Goal: Transaction & Acquisition: Purchase product/service

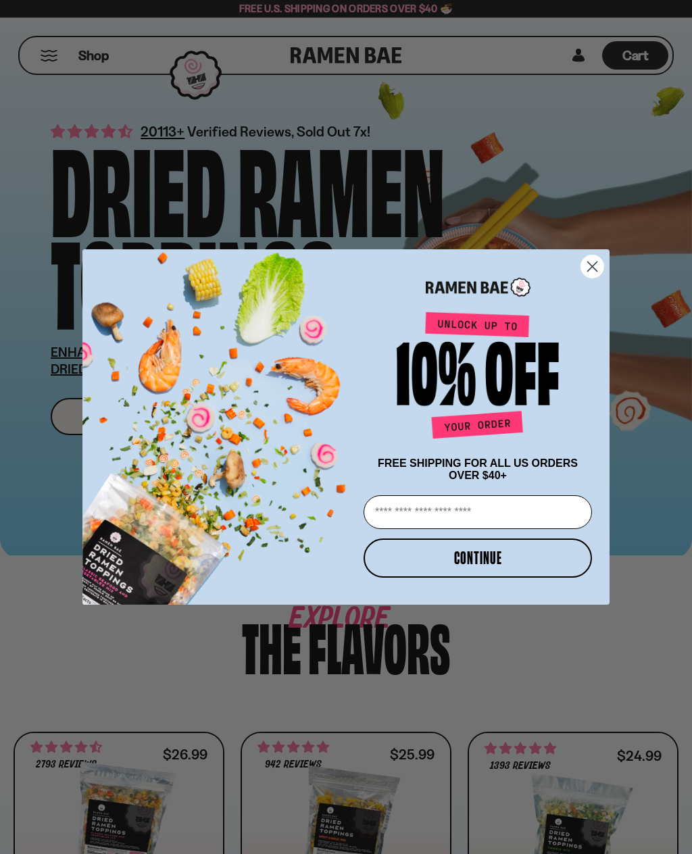
click at [117, 415] on img "POPUP Form" at bounding box center [220, 420] width 276 height 367
click at [593, 263] on icon "Close dialog" at bounding box center [592, 265] width 9 height 9
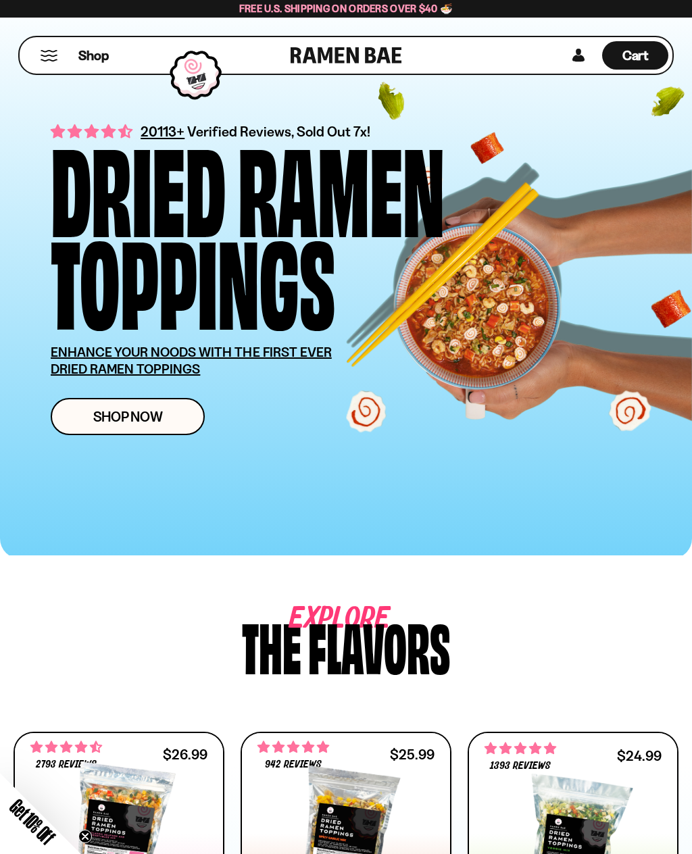
click at [113, 414] on span "Shop Now" at bounding box center [128, 416] width 70 height 14
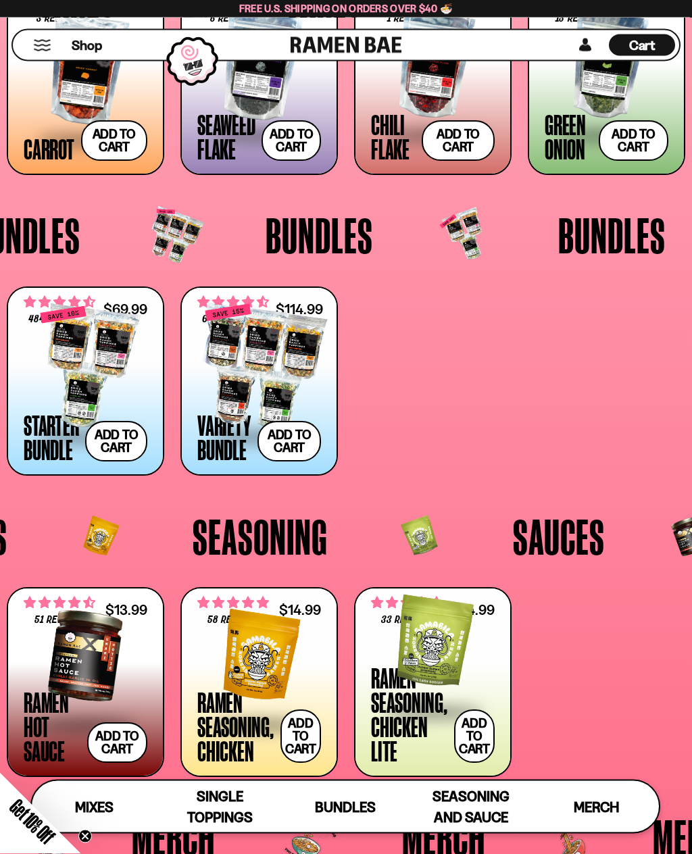
scroll to position [1860, 0]
click at [238, 360] on div at bounding box center [259, 366] width 124 height 135
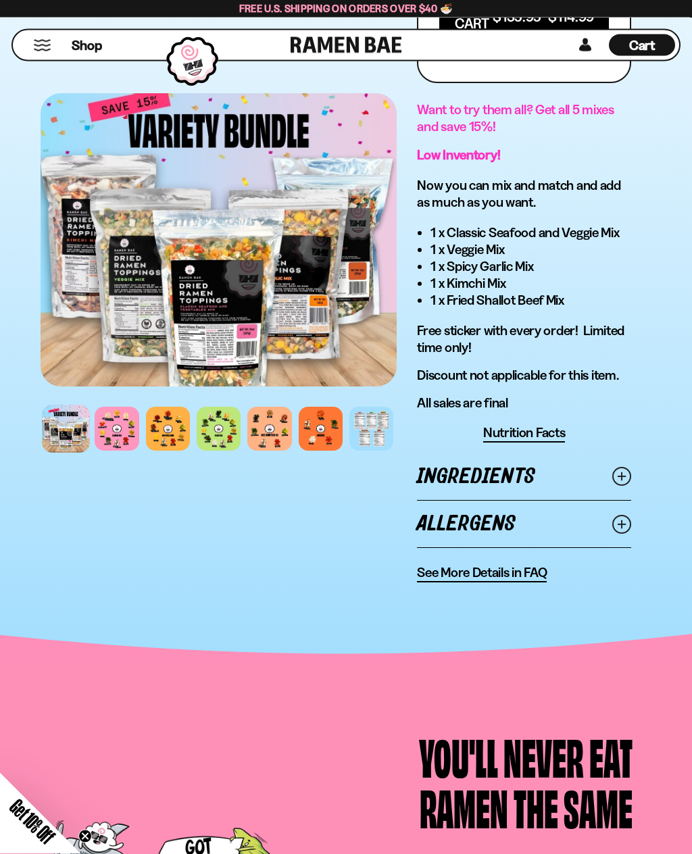
scroll to position [1118, 0]
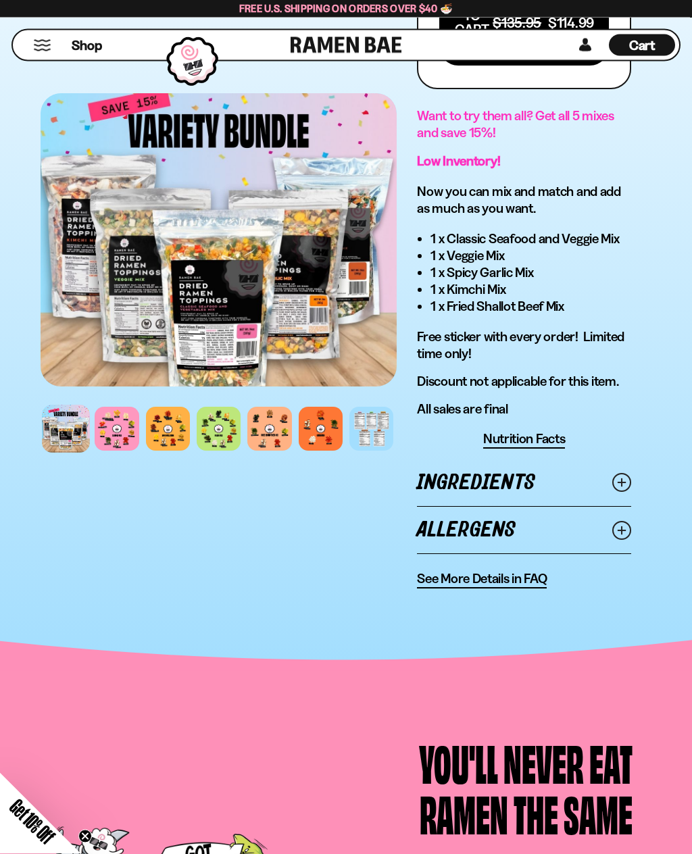
click at [111, 430] on div at bounding box center [117, 429] width 44 height 44
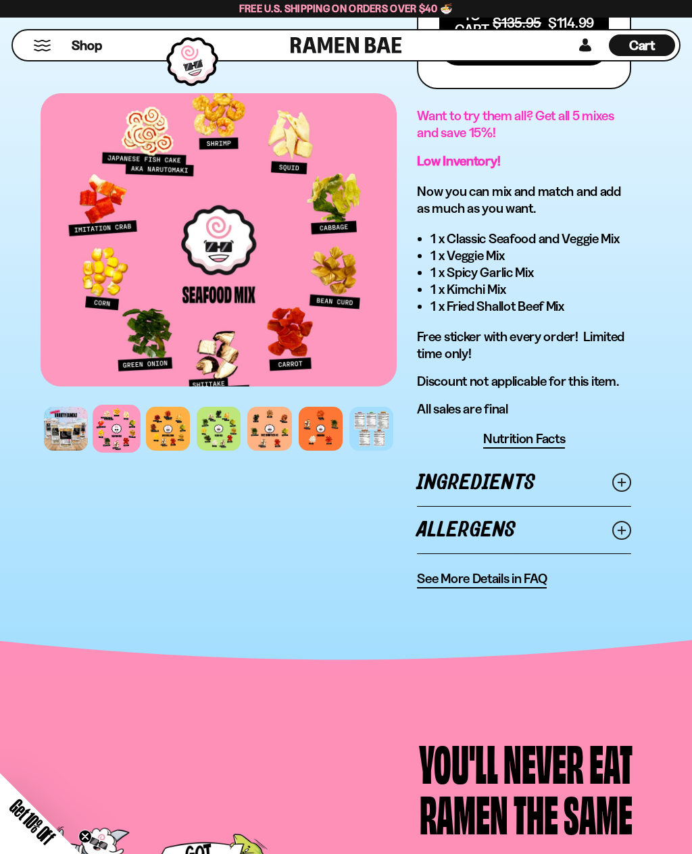
click at [165, 427] on div at bounding box center [168, 429] width 44 height 44
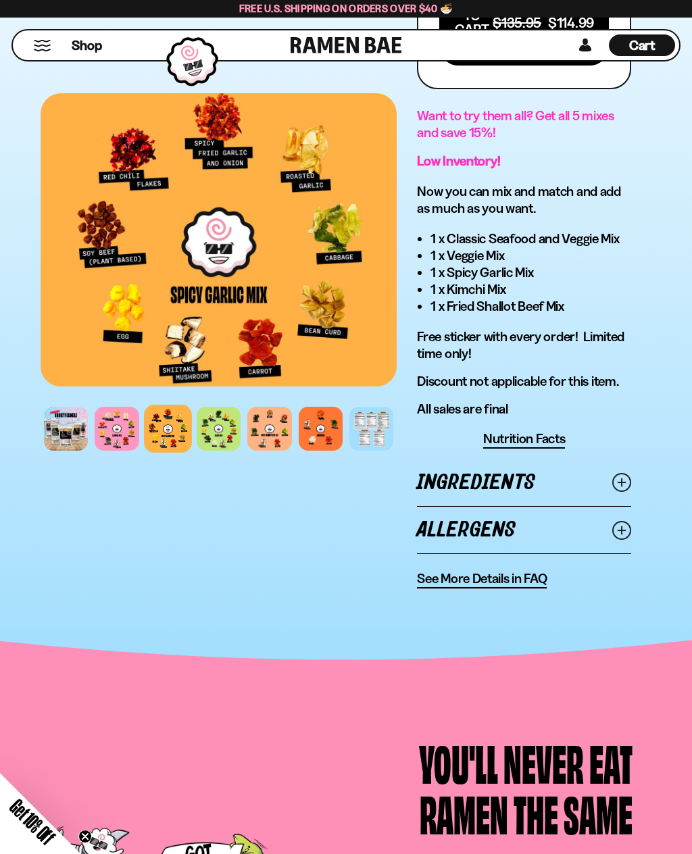
click at [215, 433] on div at bounding box center [219, 429] width 44 height 44
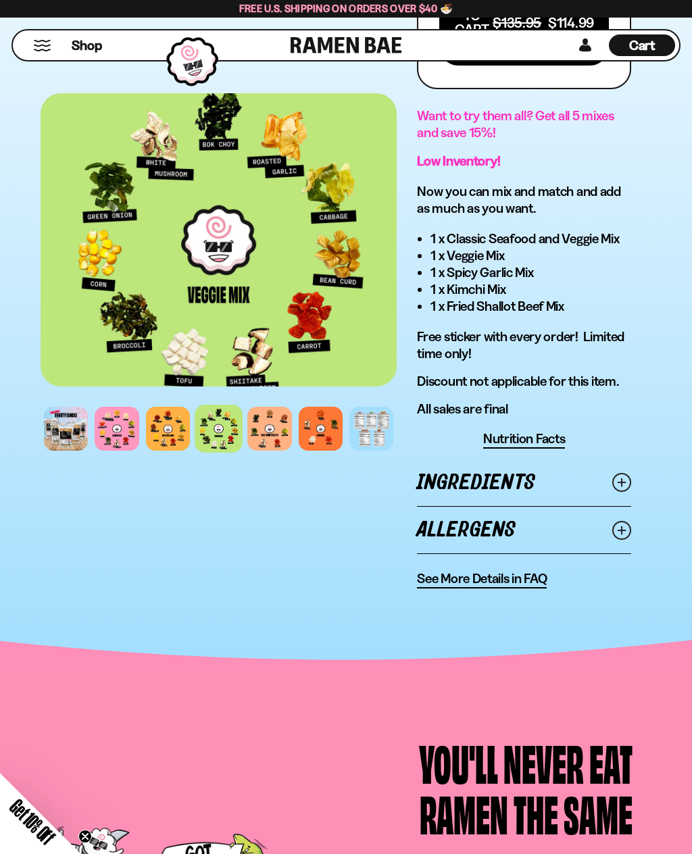
click at [269, 436] on div at bounding box center [269, 429] width 44 height 44
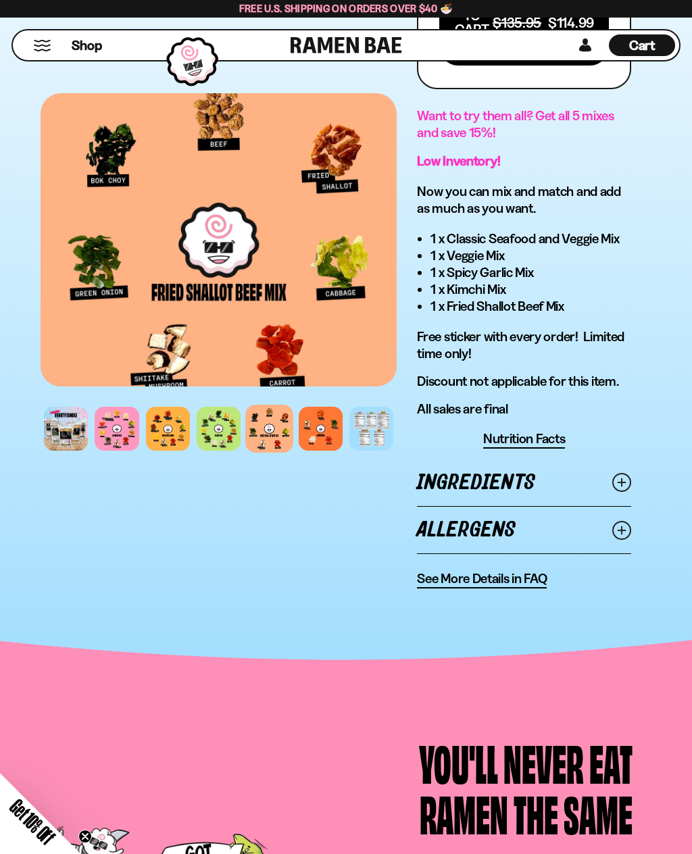
click at [330, 430] on div at bounding box center [321, 429] width 44 height 44
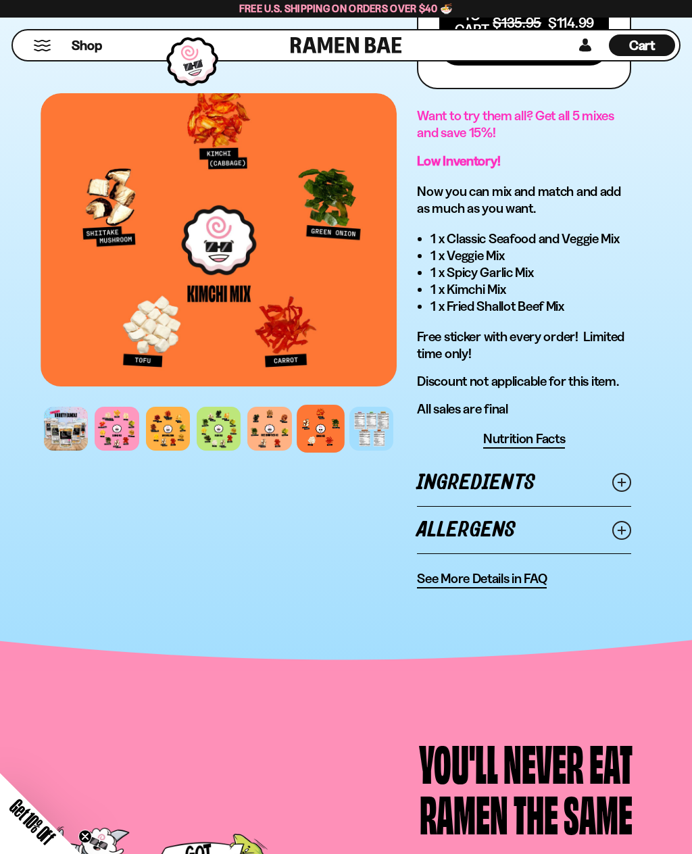
click at [166, 430] on div at bounding box center [168, 429] width 44 height 44
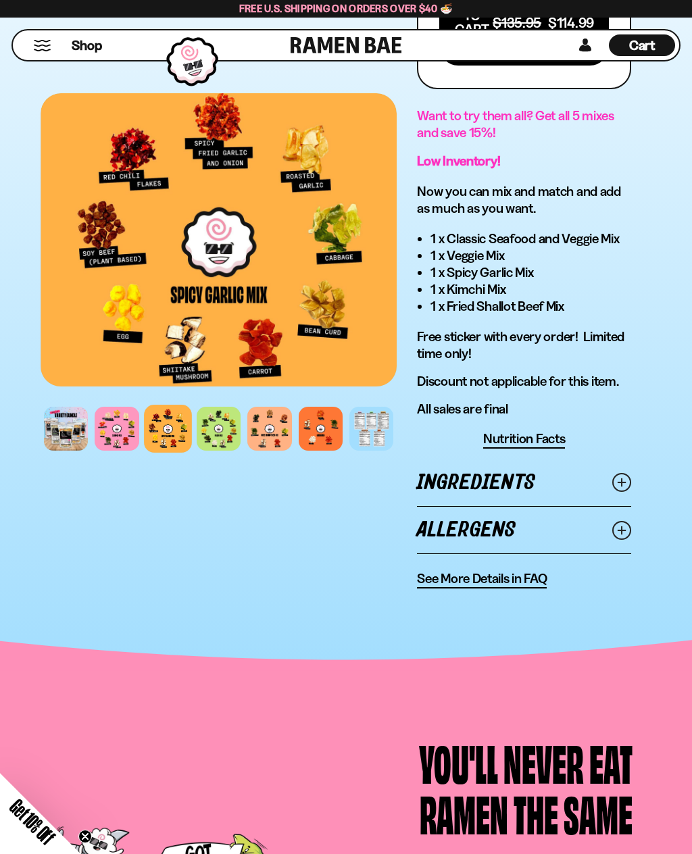
click at [111, 430] on div at bounding box center [117, 429] width 44 height 44
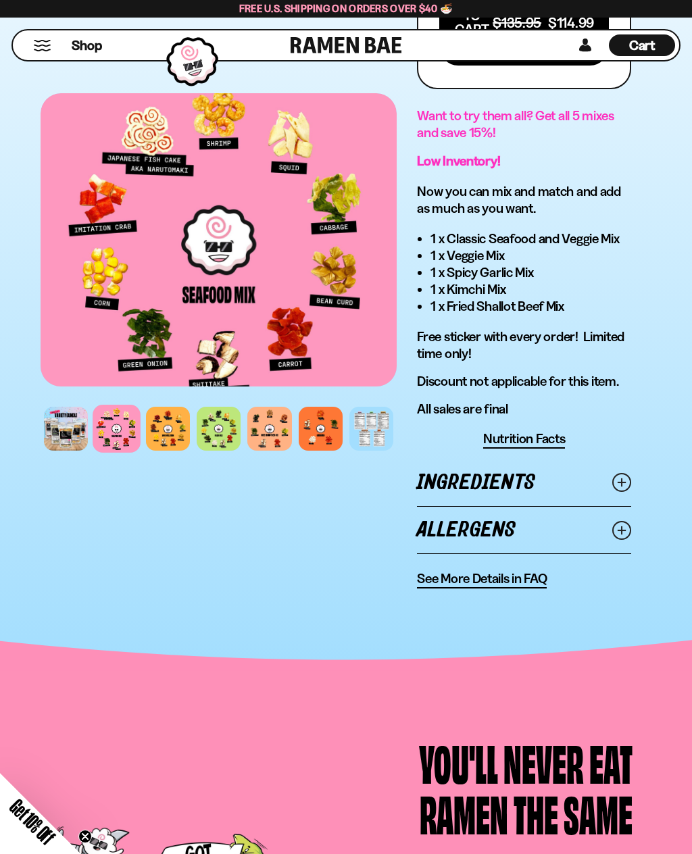
click at [218, 424] on div at bounding box center [219, 429] width 44 height 44
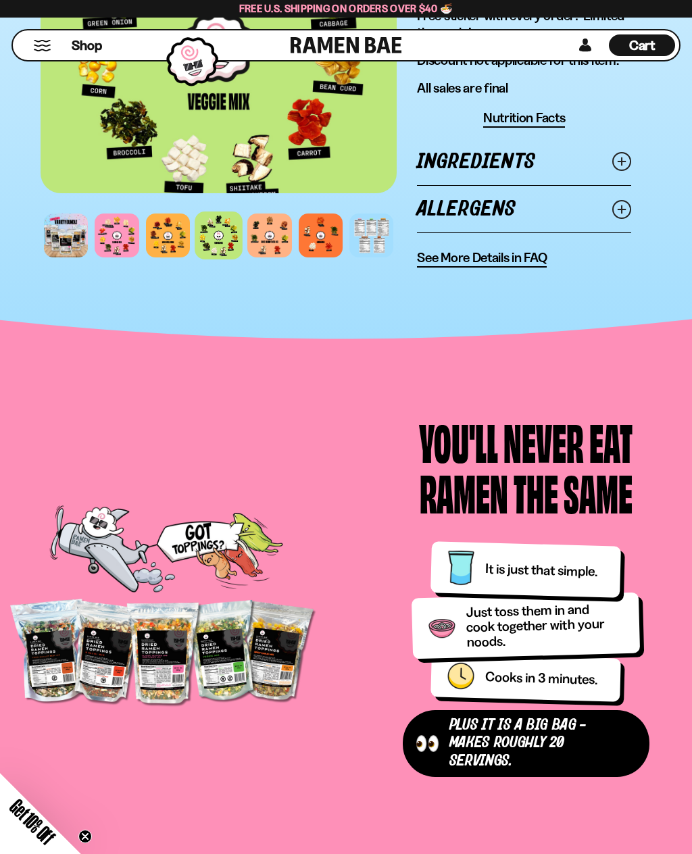
scroll to position [1441, 0]
